Goal: Use online tool/utility: Utilize a website feature to perform a specific function

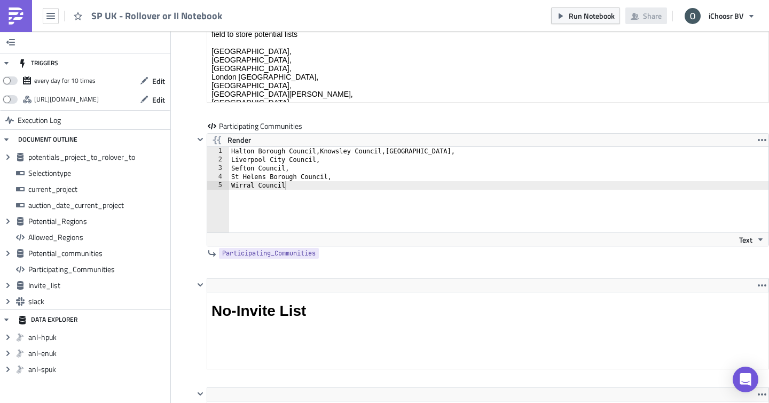
scroll to position [2812, 0]
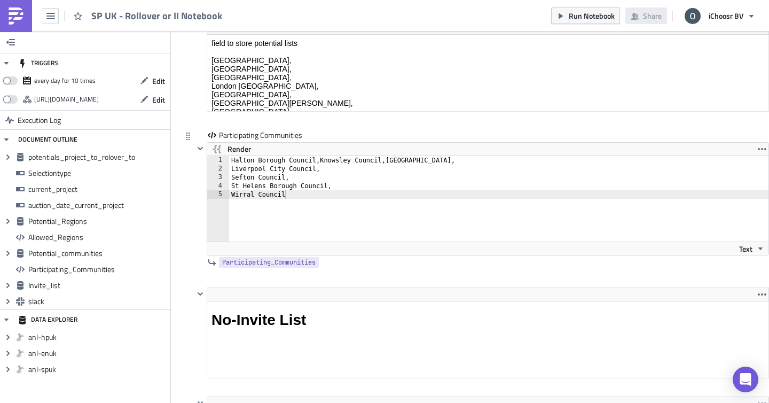
click at [232, 169] on div "Halton Borough Council,Knowsley Council,[GEOGRAPHIC_DATA], Liverpool City Counc…" at bounding box center [499, 207] width 541 height 103
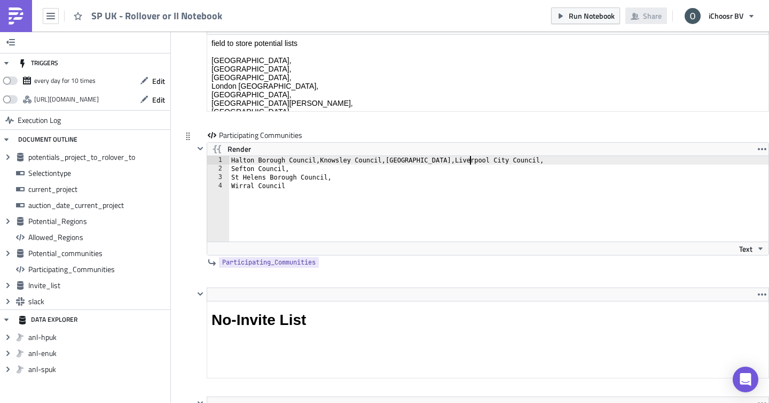
click at [231, 172] on div "Halton Borough Council,Knowsley Council,[GEOGRAPHIC_DATA],Liverpool City Counci…" at bounding box center [499, 207] width 541 height 103
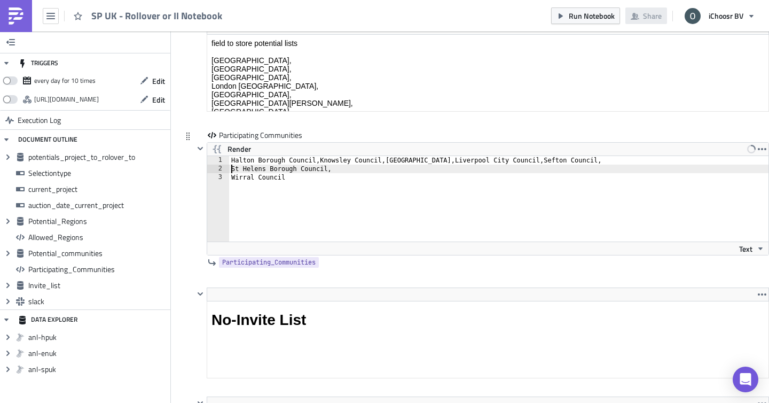
click at [230, 170] on div "Halton Borough Council,Knowsley Council,[GEOGRAPHIC_DATA],Liverpool City Counci…" at bounding box center [499, 207] width 541 height 103
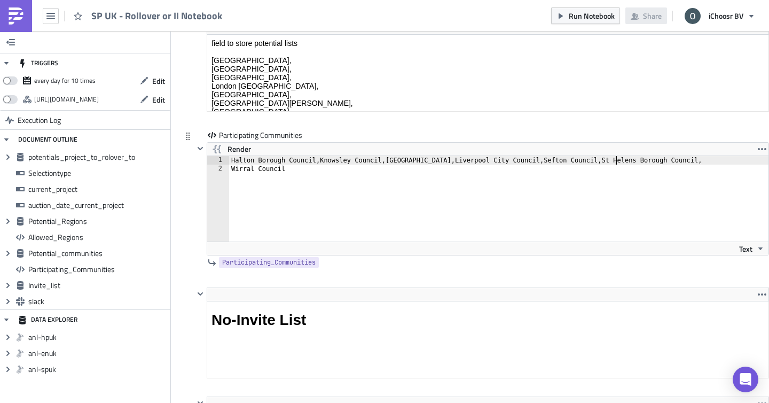
click at [230, 172] on div "Halton Borough Council,Knowsley Council,[GEOGRAPHIC_DATA],Liverpool City Counci…" at bounding box center [499, 207] width 541 height 103
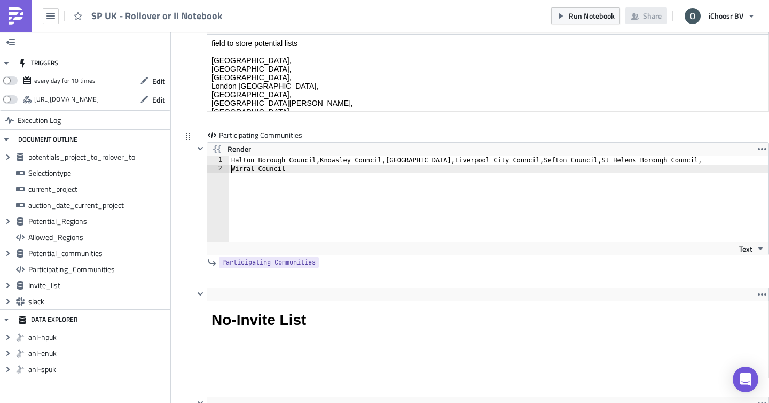
type textarea "Halton Borough Council,Knowsley Council,[GEOGRAPHIC_DATA],Liverpool City Counci…"
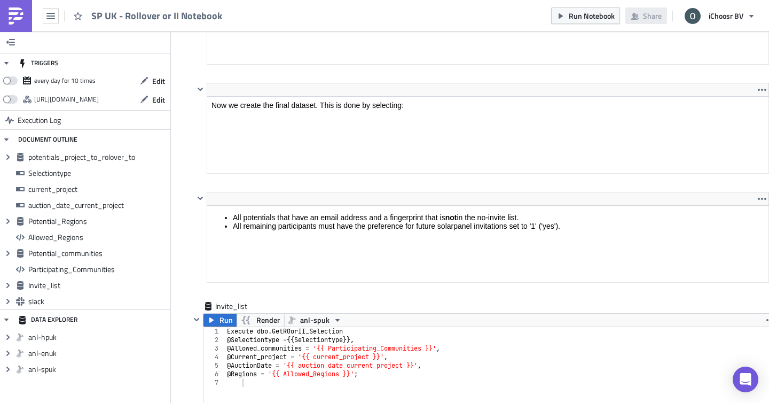
scroll to position [3523, 0]
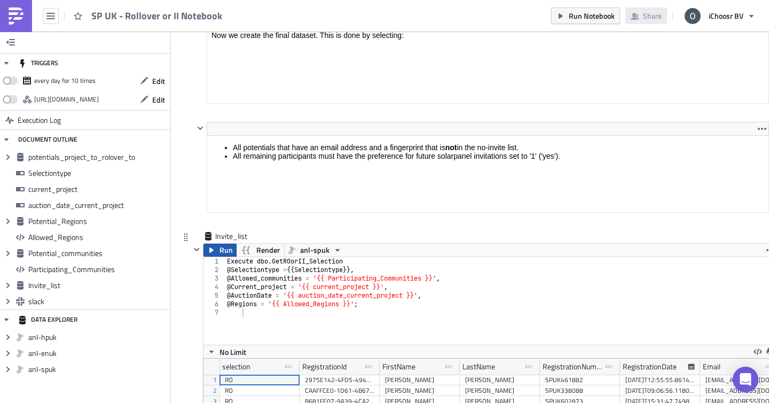
click at [223, 252] on span "Run" at bounding box center [226, 250] width 13 height 13
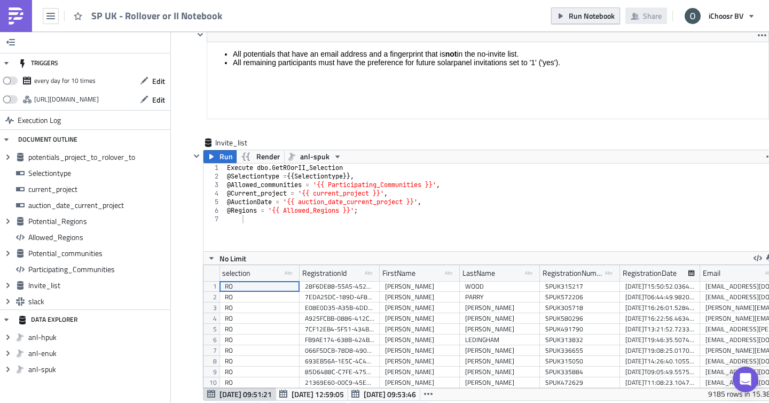
scroll to position [123, 561]
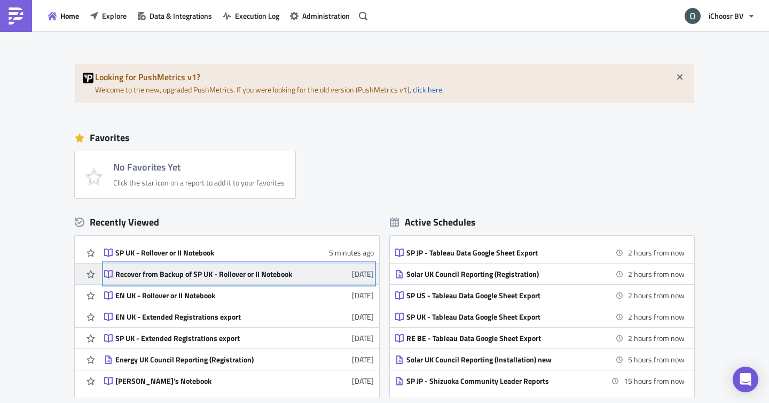
click at [212, 269] on div "Recover from Backup of SP UK - Rollover or II Notebook" at bounding box center [208, 274] width 187 height 10
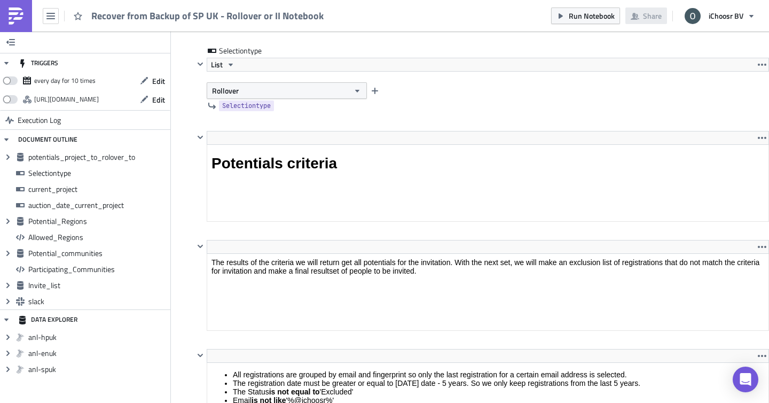
scroll to position [1494, 0]
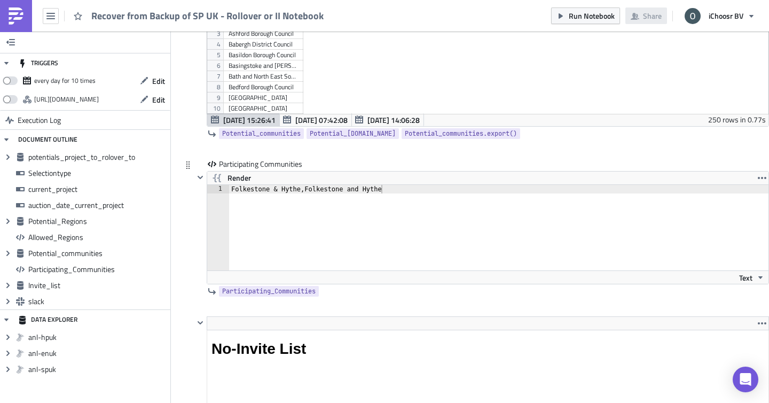
type textarea "Folkestone & Hythe,Folkestone and Hythe"
click at [410, 191] on div "Folkestone & Hythe,Folkestone and Hythe" at bounding box center [500, 236] width 542 height 103
drag, startPoint x: 410, startPoint y: 191, endPoint x: 238, endPoint y: 191, distance: 172.6
click at [238, 191] on div "Folkestone & Hythe,Folkestone and Hythe" at bounding box center [500, 236] width 542 height 103
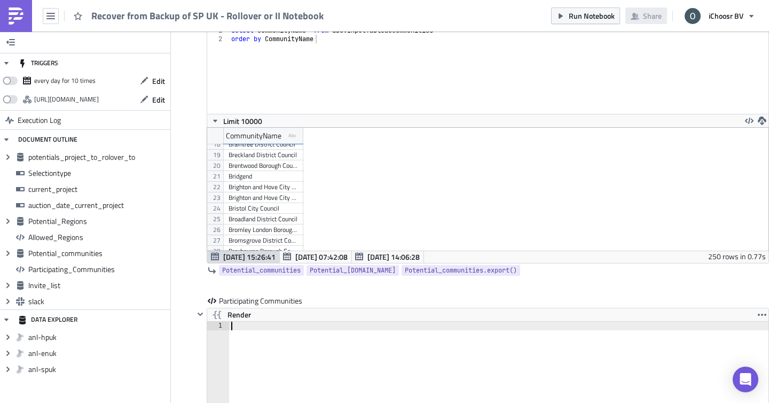
click at [251, 220] on div "Broadland District Council" at bounding box center [263, 219] width 69 height 11
click at [242, 326] on div at bounding box center [499, 373] width 541 height 103
paste textarea "Broadland District Council"
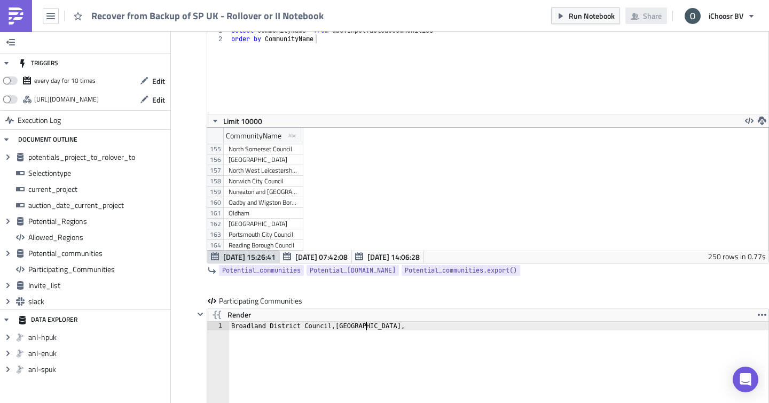
click at [268, 183] on div "Norwich City Council" at bounding box center [263, 181] width 69 height 11
click at [394, 330] on div "Broadland District Council,Norfolk," at bounding box center [499, 373] width 541 height 103
paste textarea "Norwich City Council"
click at [245, 232] on div "South Norfolk Council" at bounding box center [263, 230] width 69 height 11
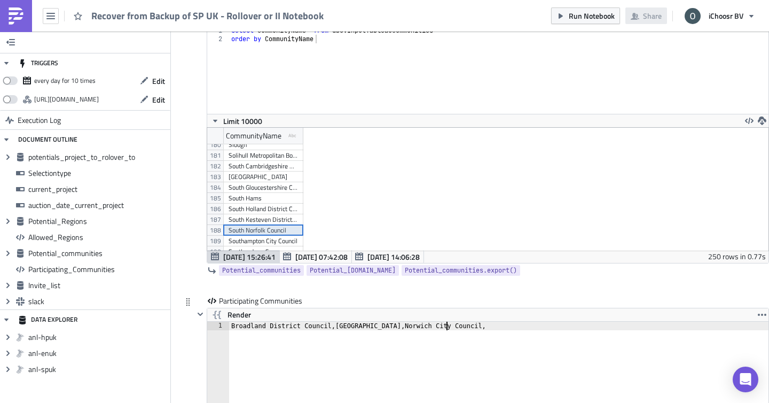
click at [479, 324] on div "Broadland District Council,Norfolk,Norwich City Council," at bounding box center [499, 373] width 541 height 103
paste textarea "South Norfolk Council"
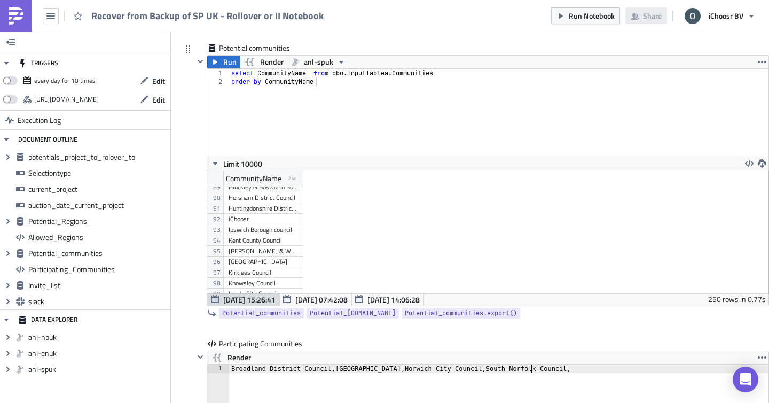
click at [257, 254] on div "King's Lynn & West Norfolk Borough Council" at bounding box center [263, 251] width 69 height 11
paste textarea "King's Lynn & West Norfolk Borough Council"
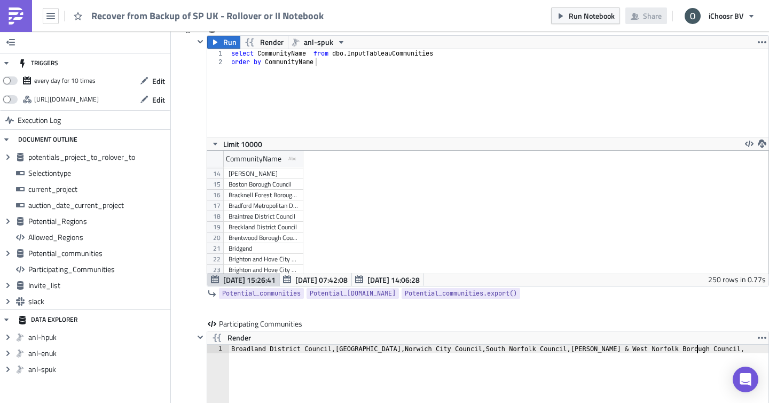
click at [268, 228] on div "Breckland District Council" at bounding box center [263, 227] width 69 height 11
click at [699, 352] on div "Broadland District Council,Norfolk,Norwich City Council,South Norfolk Council,K…" at bounding box center [499, 396] width 541 height 103
paste textarea "Breckland District Council"
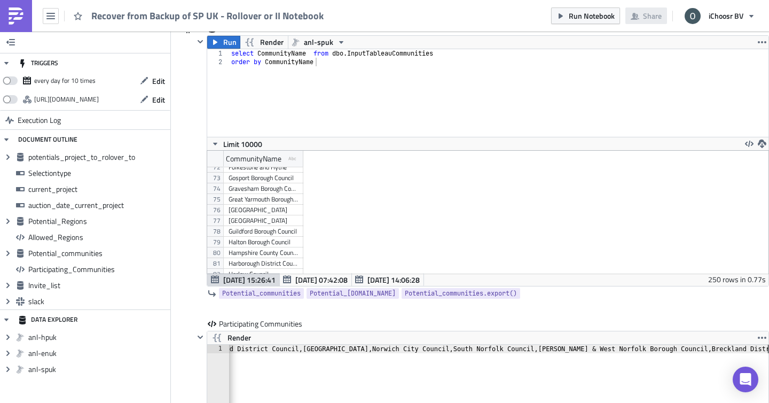
click at [254, 201] on div "Great Yarmouth Borough Council" at bounding box center [263, 199] width 69 height 11
click at [767, 348] on div "Broadland District Council,Norfolk,Norwich City Council,South Norfolk Council,K…" at bounding box center [484, 396] width 574 height 103
paste textarea "Great Yarmouth Borough Council"
click at [255, 234] on div "North Norfolk District Council" at bounding box center [263, 229] width 69 height 11
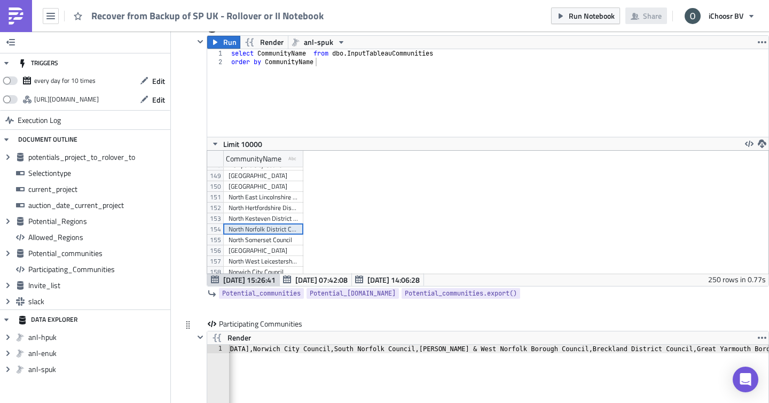
click at [758, 349] on div "Broadland District Council,Norfolk,Norwich City Council,South Norfolk Council,K…" at bounding box center [423, 396] width 693 height 103
paste textarea "North Norfolk District Council"
type textarea "Broadland District Council,Norfolk,Norwich City Council,South Norfolk Council,K…"
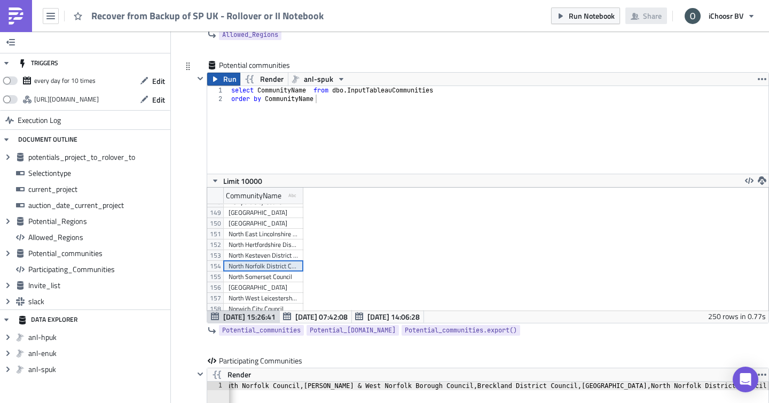
click at [224, 75] on span "Run" at bounding box center [229, 79] width 13 height 13
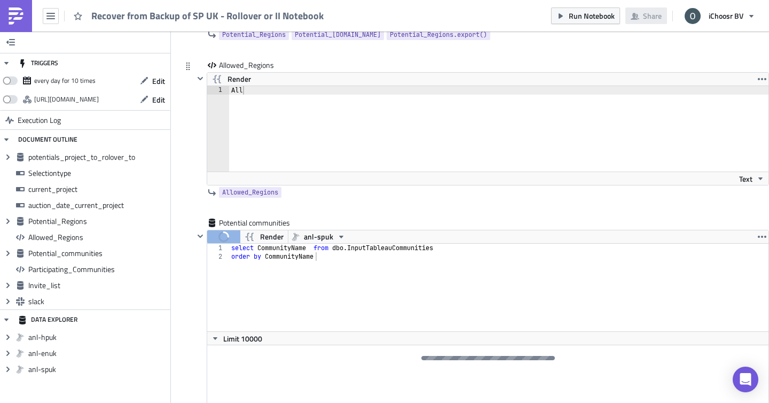
scroll to position [2313, 0]
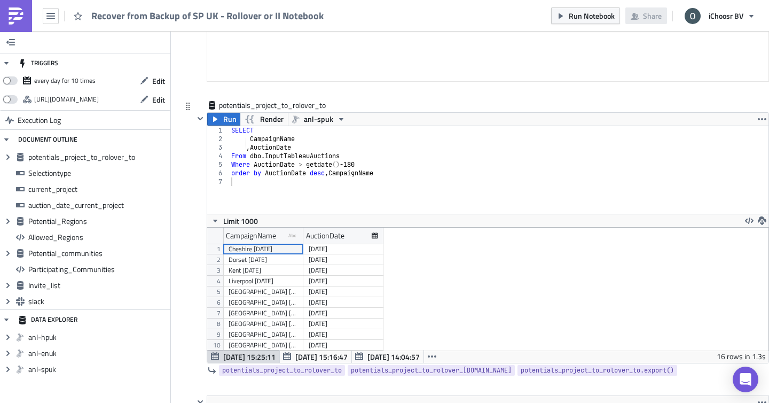
scroll to position [123, 574]
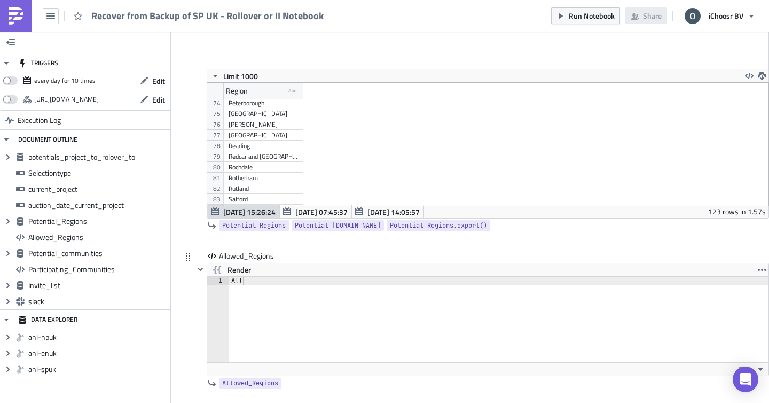
type textarea "All"
click at [259, 282] on div "All" at bounding box center [500, 328] width 542 height 103
type textarea "Norfolk"
click at [198, 298] on div at bounding box center [200, 319] width 13 height 113
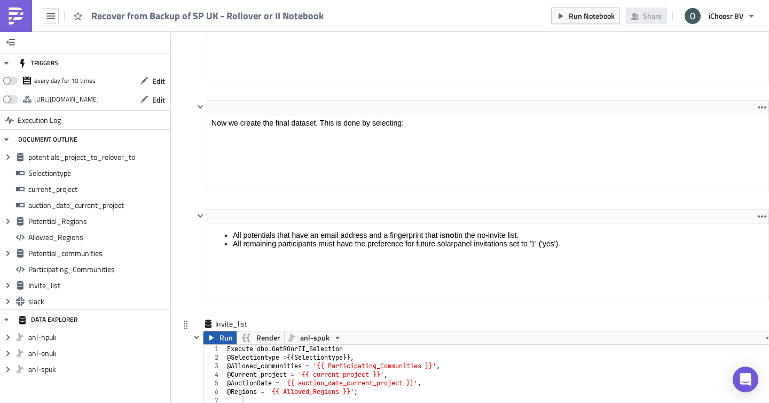
click at [227, 338] on span "Run" at bounding box center [226, 337] width 13 height 13
